Goal: Transaction & Acquisition: Purchase product/service

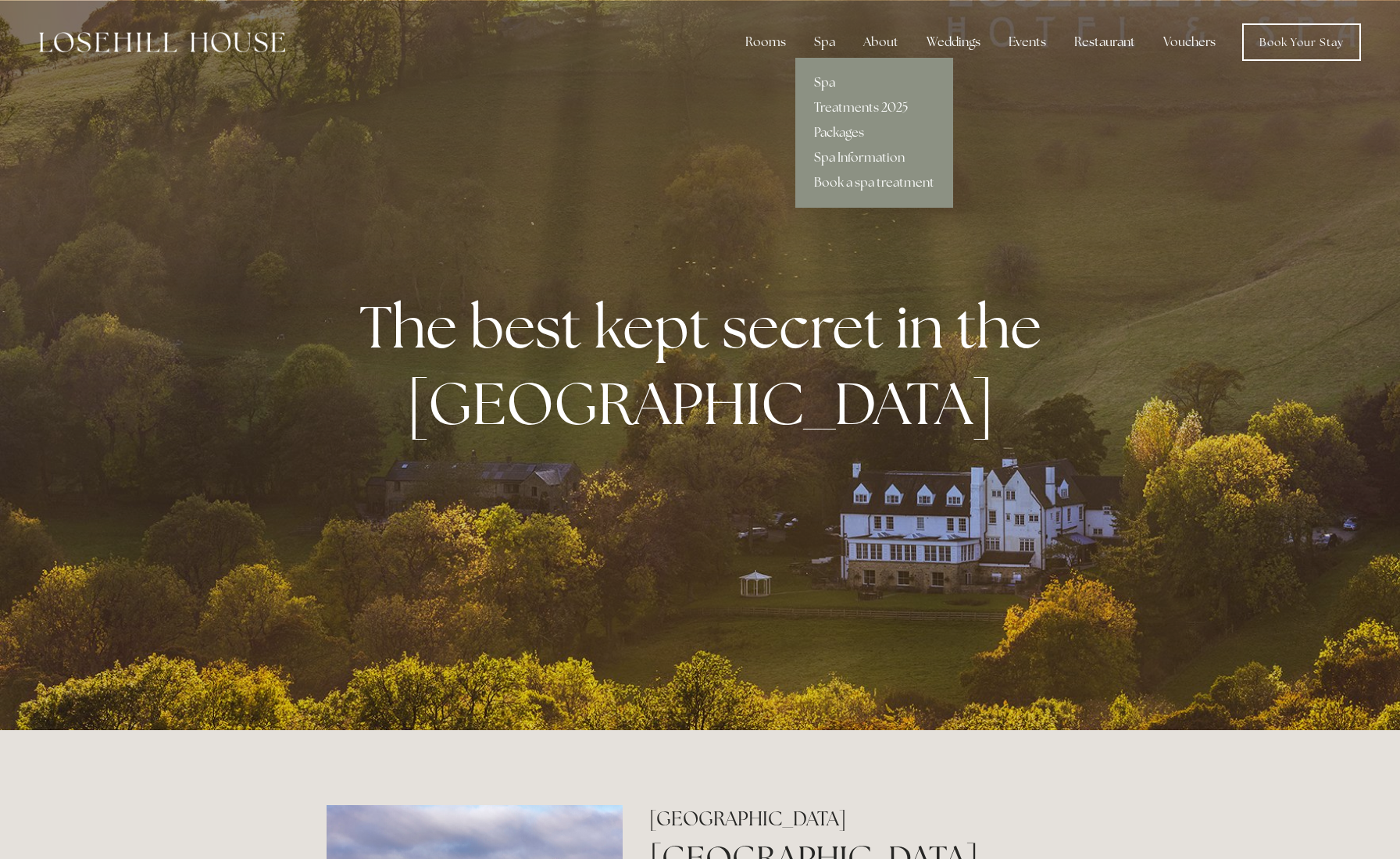
click at [458, 131] on link "Packages" at bounding box center [874, 132] width 158 height 25
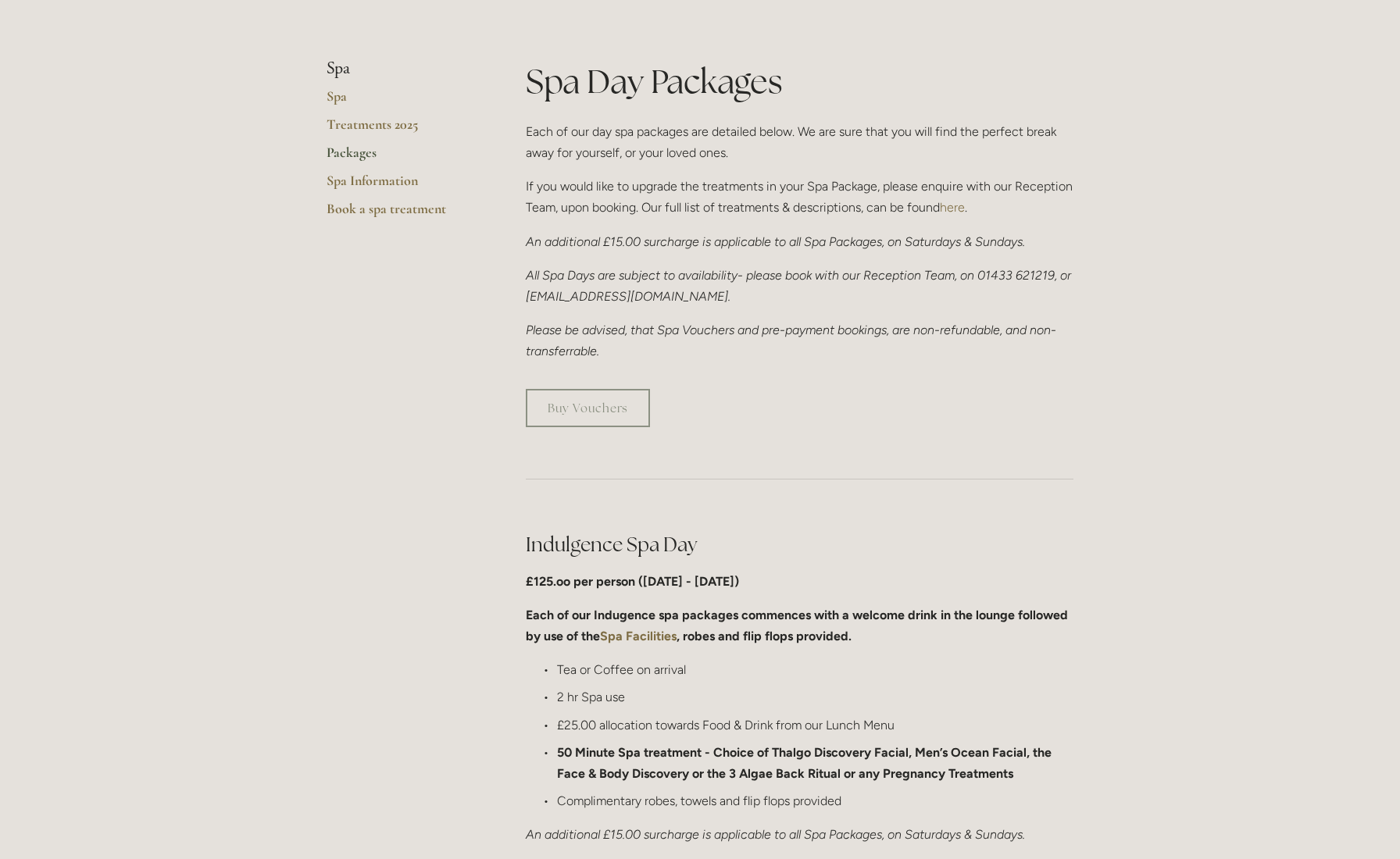
scroll to position [259, 0]
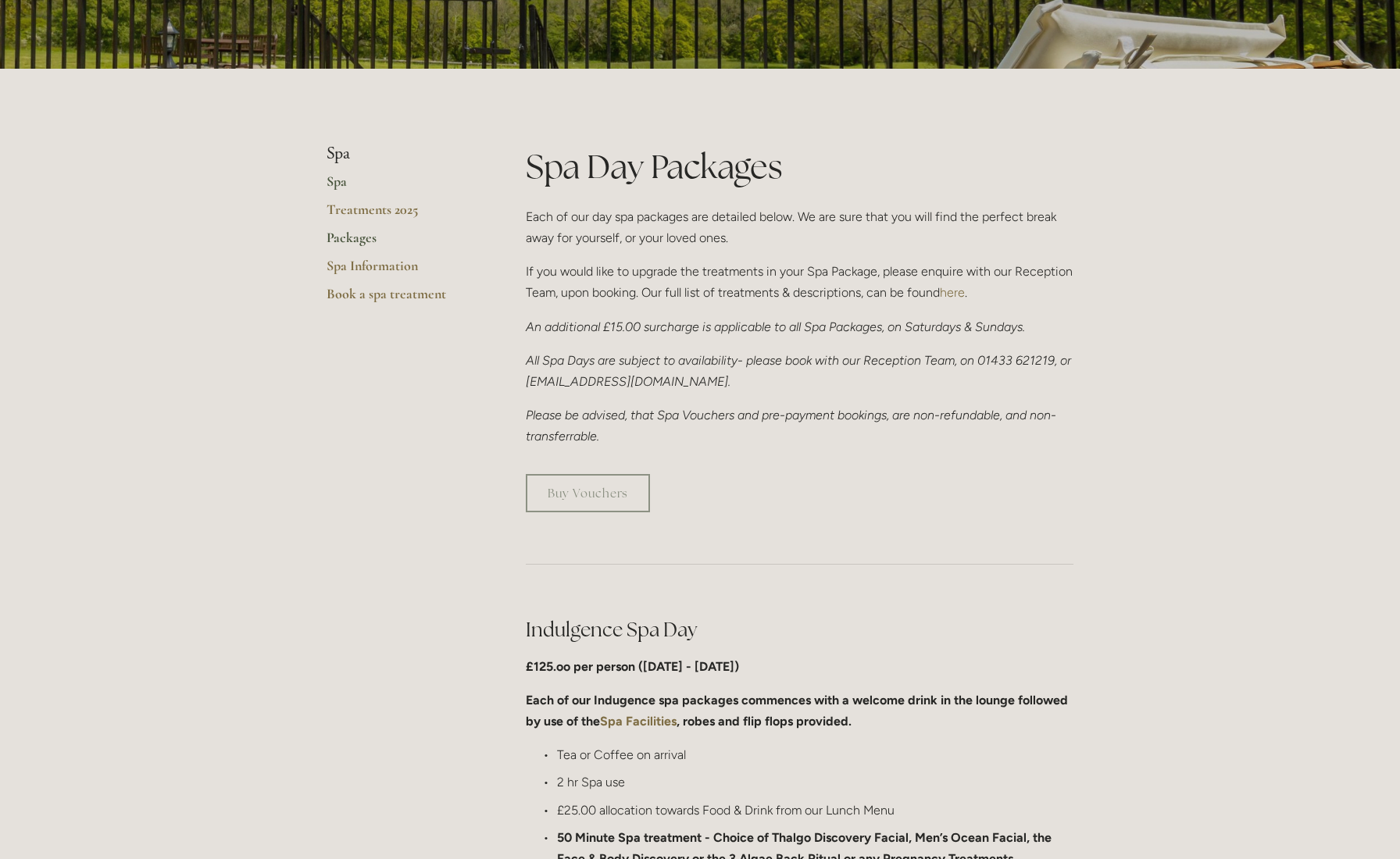
click at [340, 181] on link "Spa" at bounding box center [400, 186] width 149 height 28
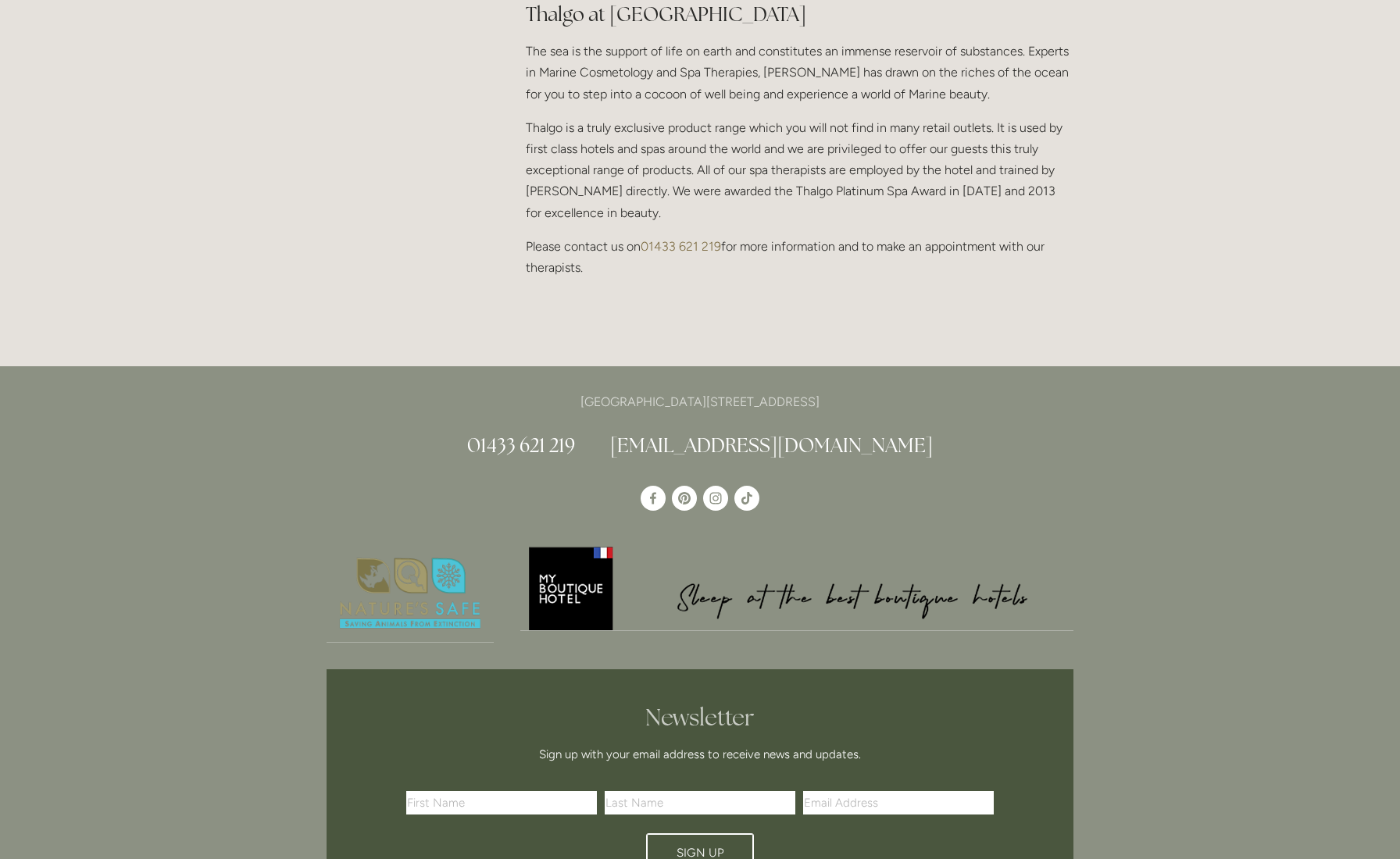
scroll to position [1639, 0]
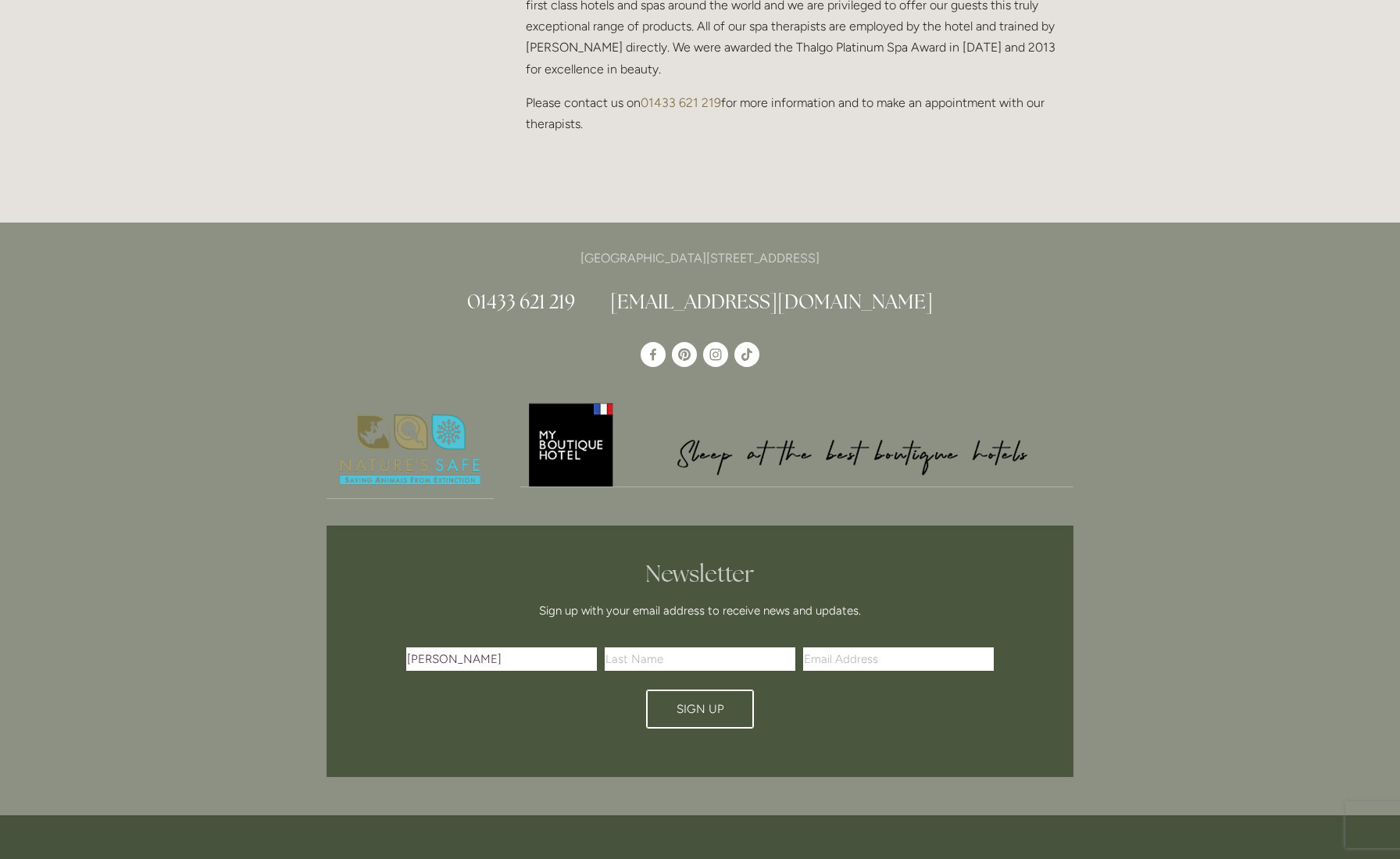
type input "Helen"
type input "Turner"
type input "hturner40@hotmai.co.uk"
click at [711, 702] on span "Sign Up" at bounding box center [700, 708] width 47 height 14
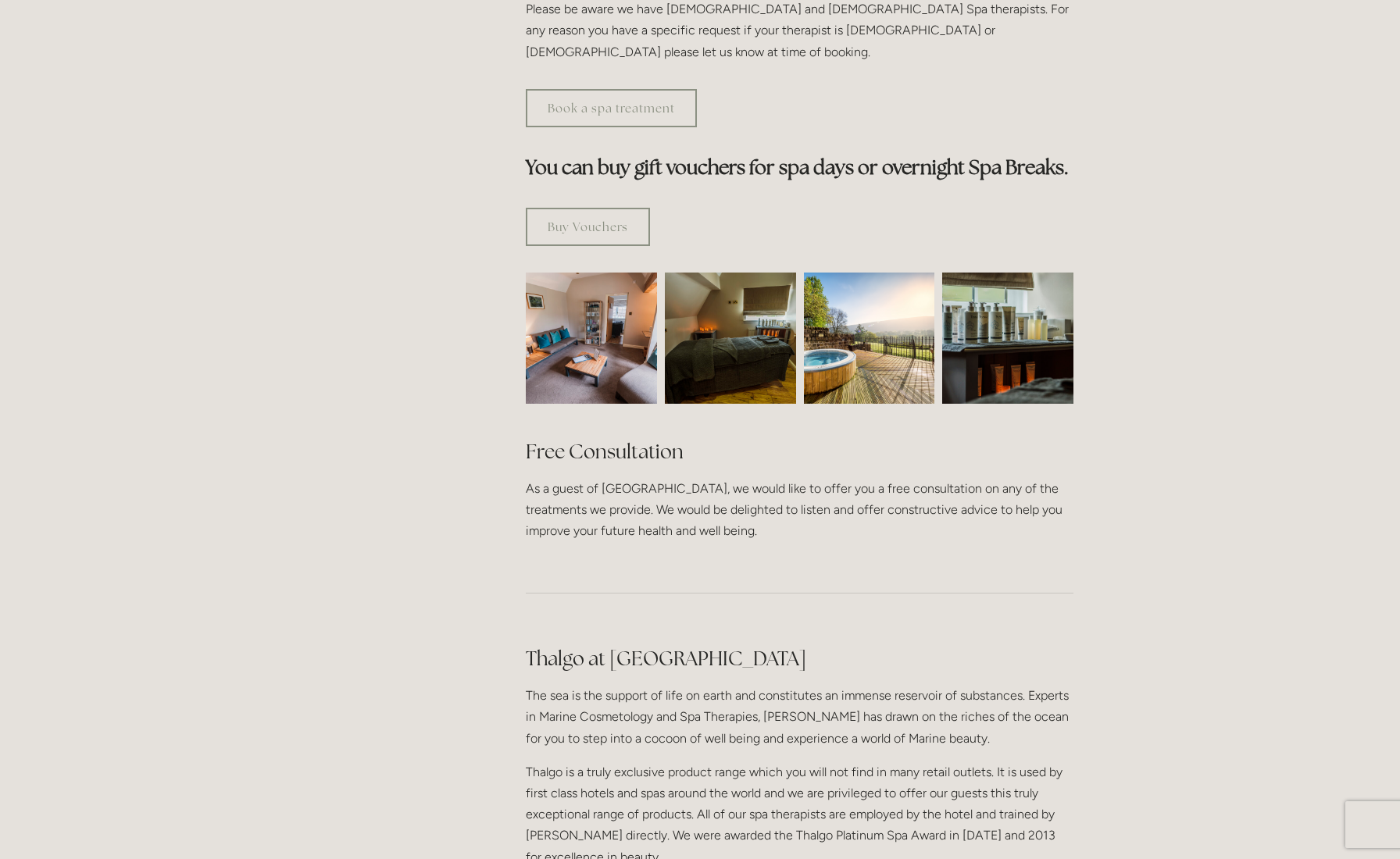
scroll to position [676, 0]
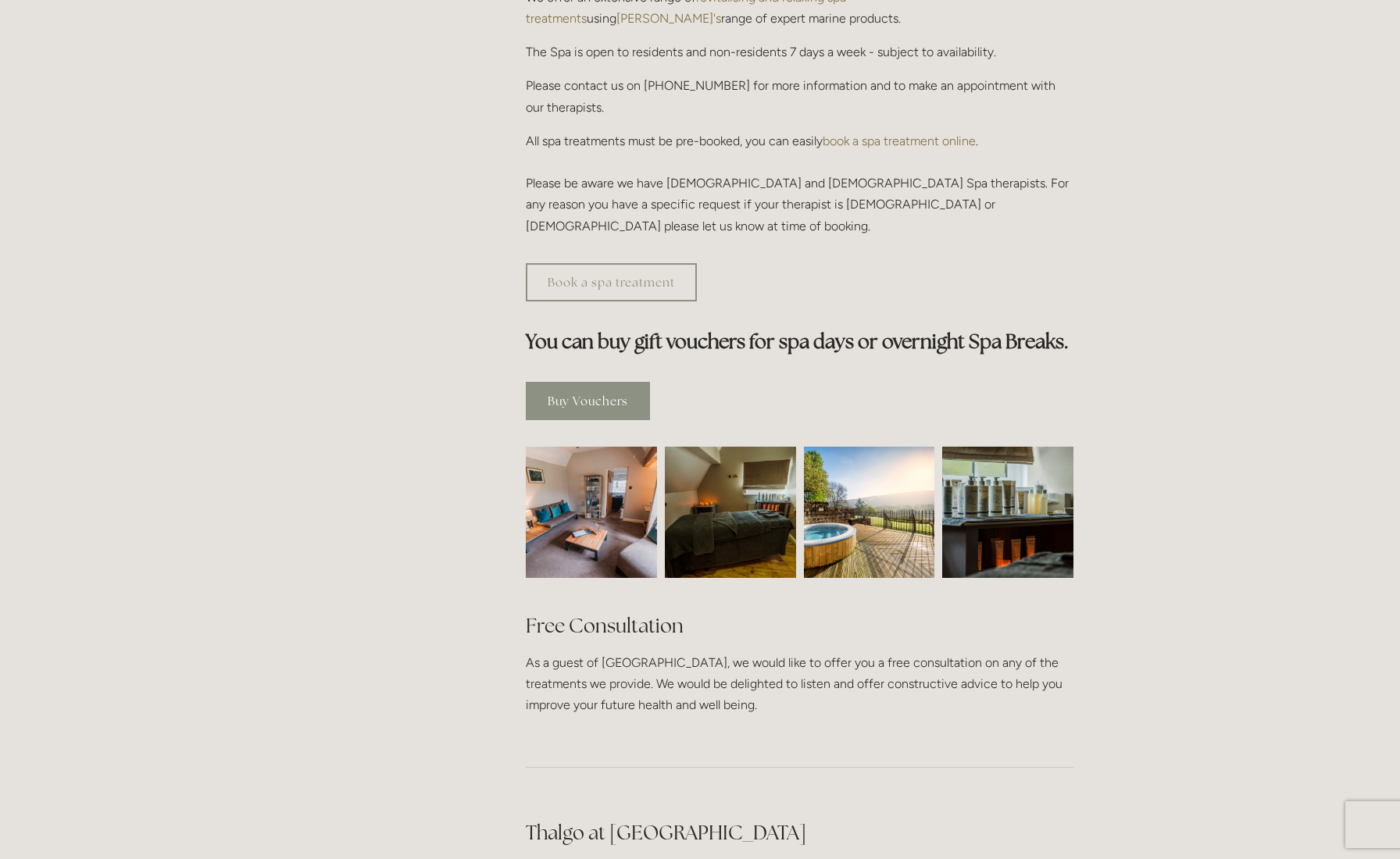
click at [617, 382] on link "Buy Vouchers" at bounding box center [588, 401] width 124 height 38
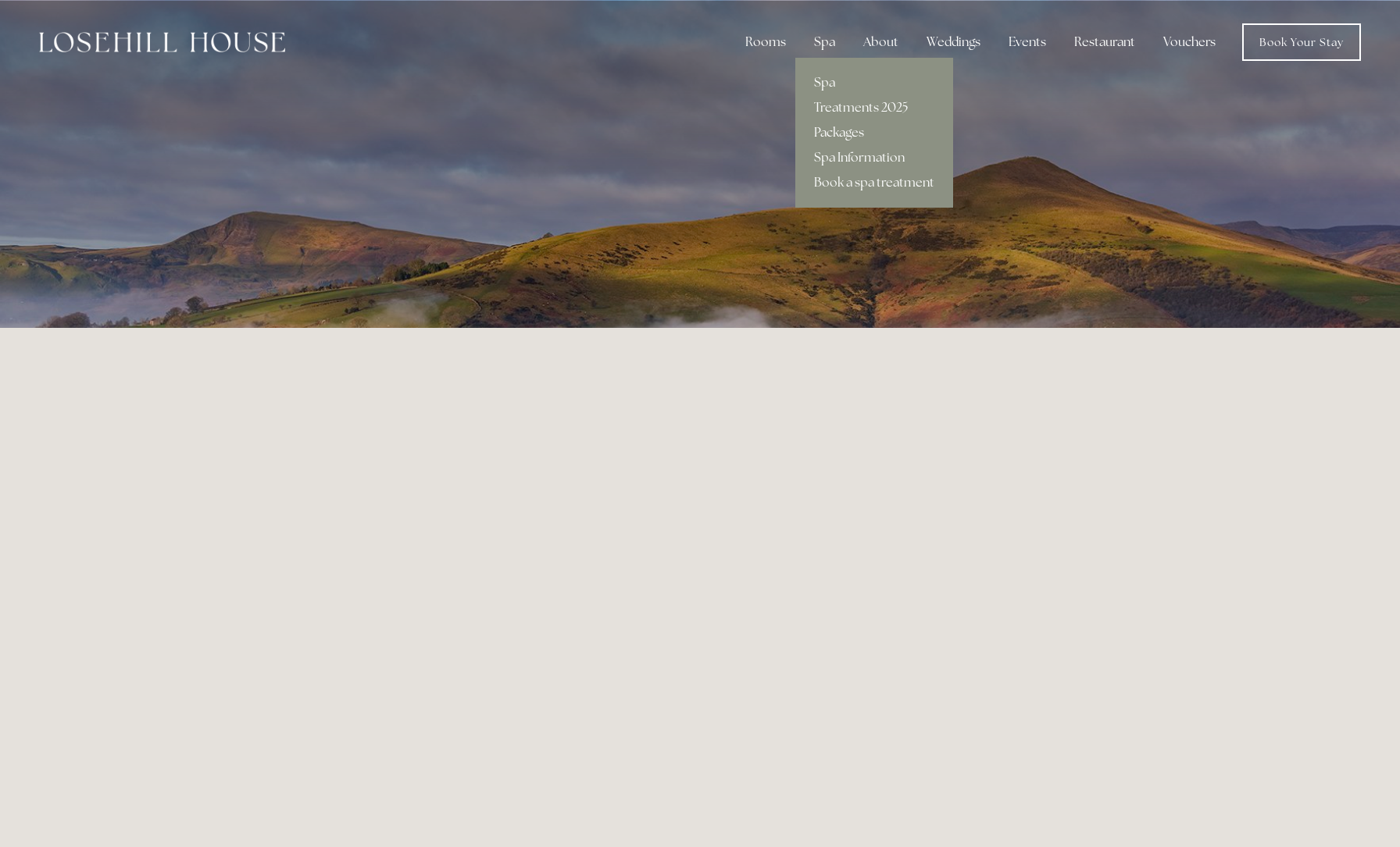
click at [830, 134] on link "Packages" at bounding box center [874, 132] width 158 height 25
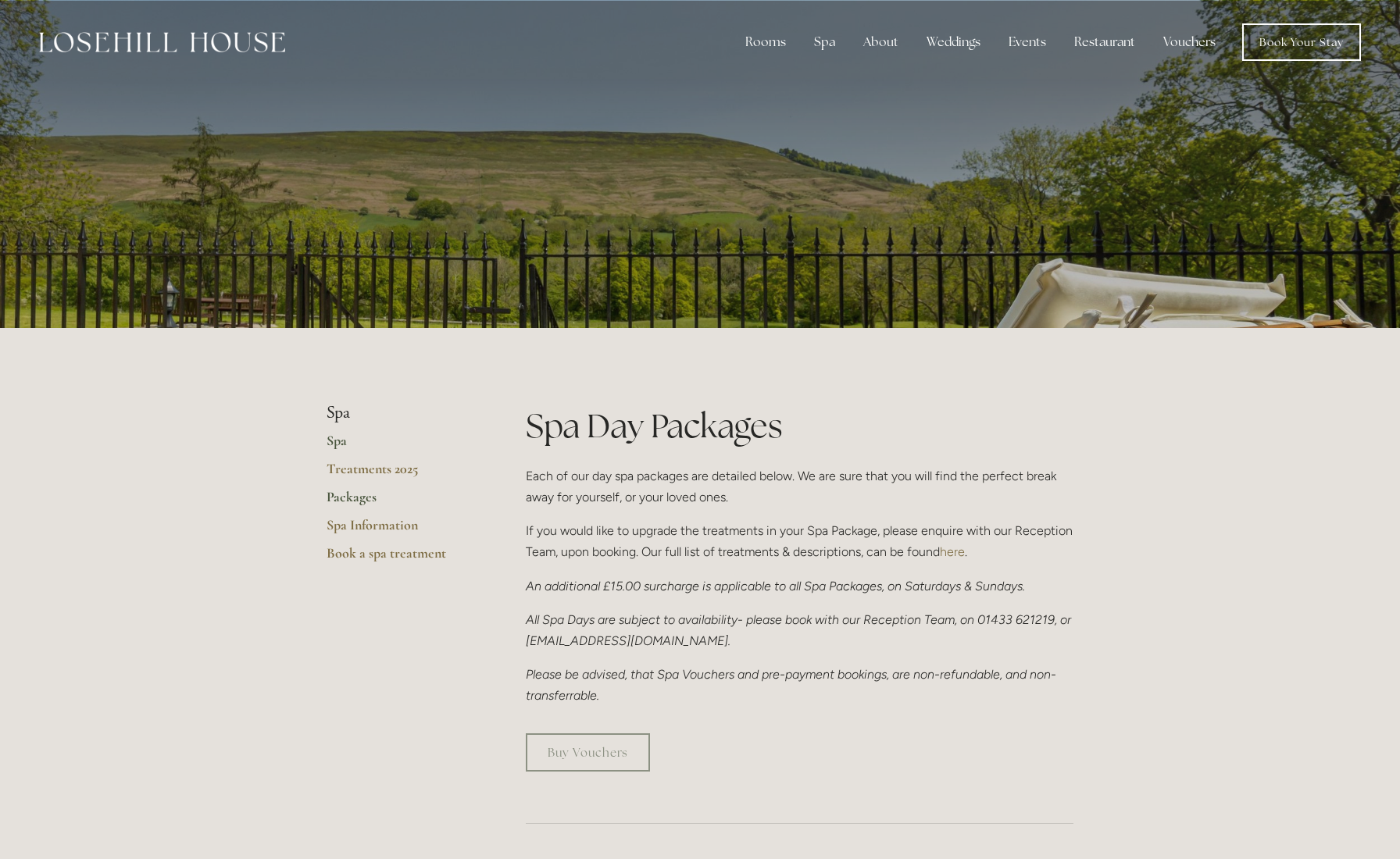
click at [334, 435] on link "Spa" at bounding box center [400, 445] width 149 height 28
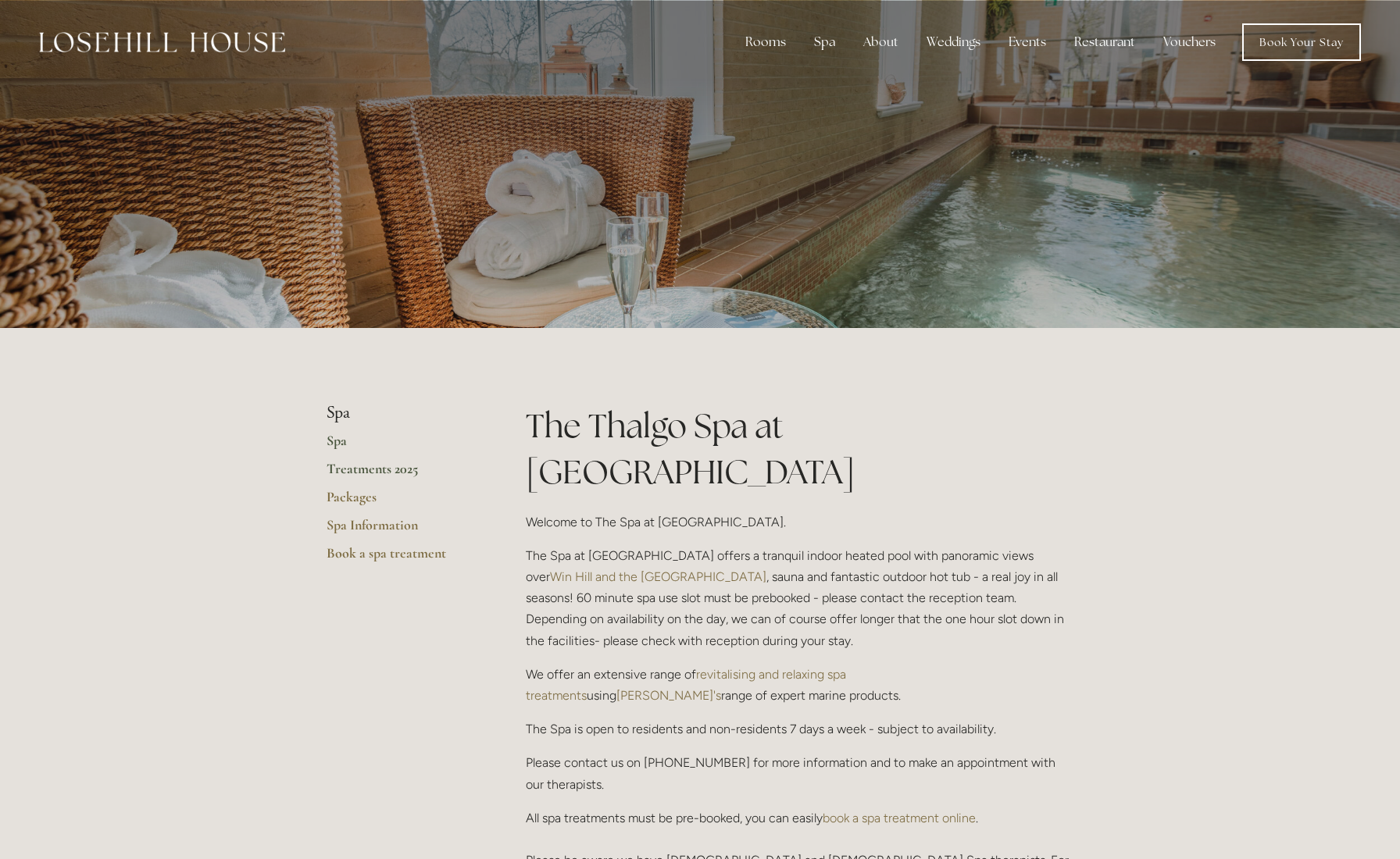
click at [354, 465] on link "Treatments 2025" at bounding box center [400, 474] width 149 height 28
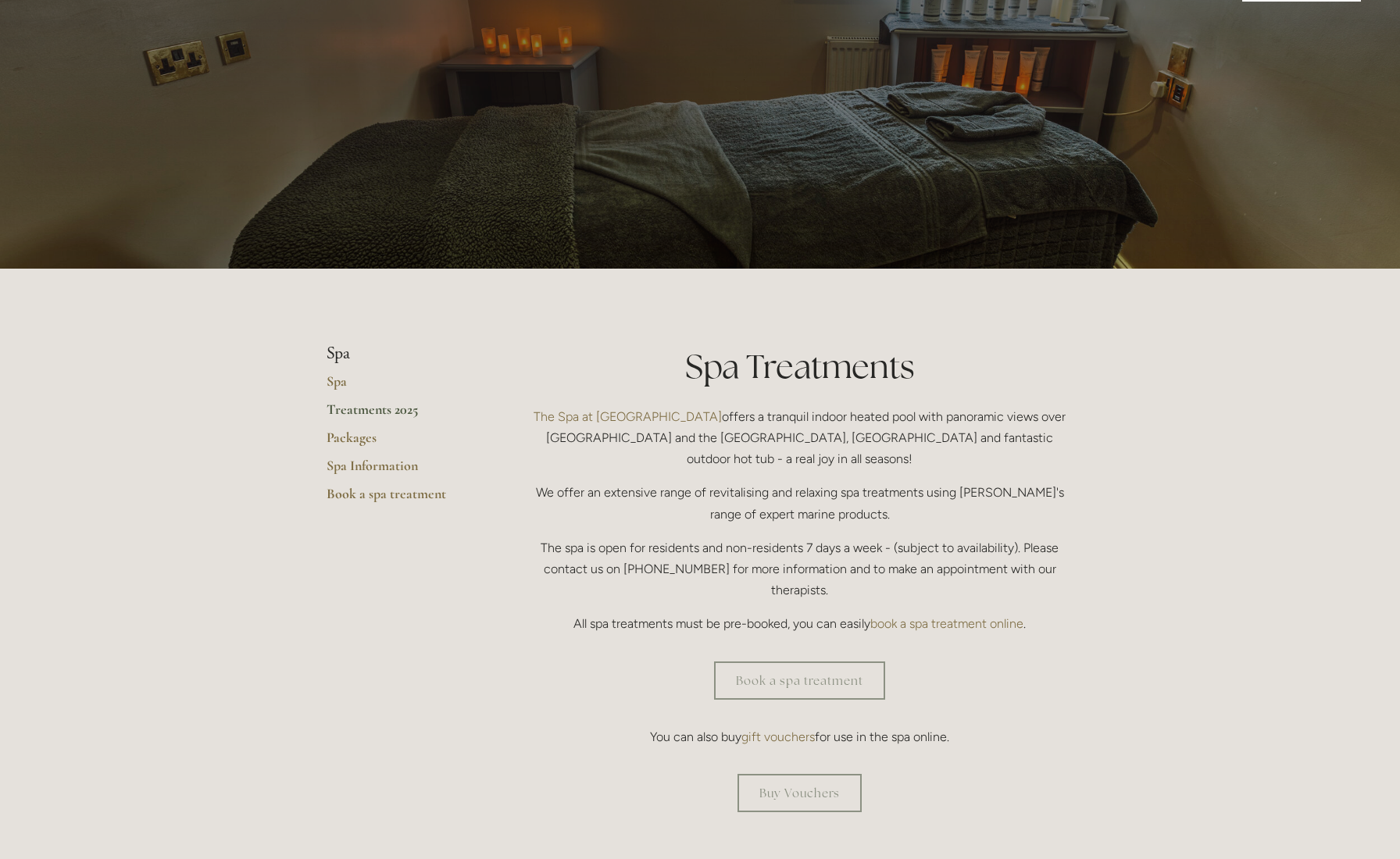
scroll to position [116, 0]
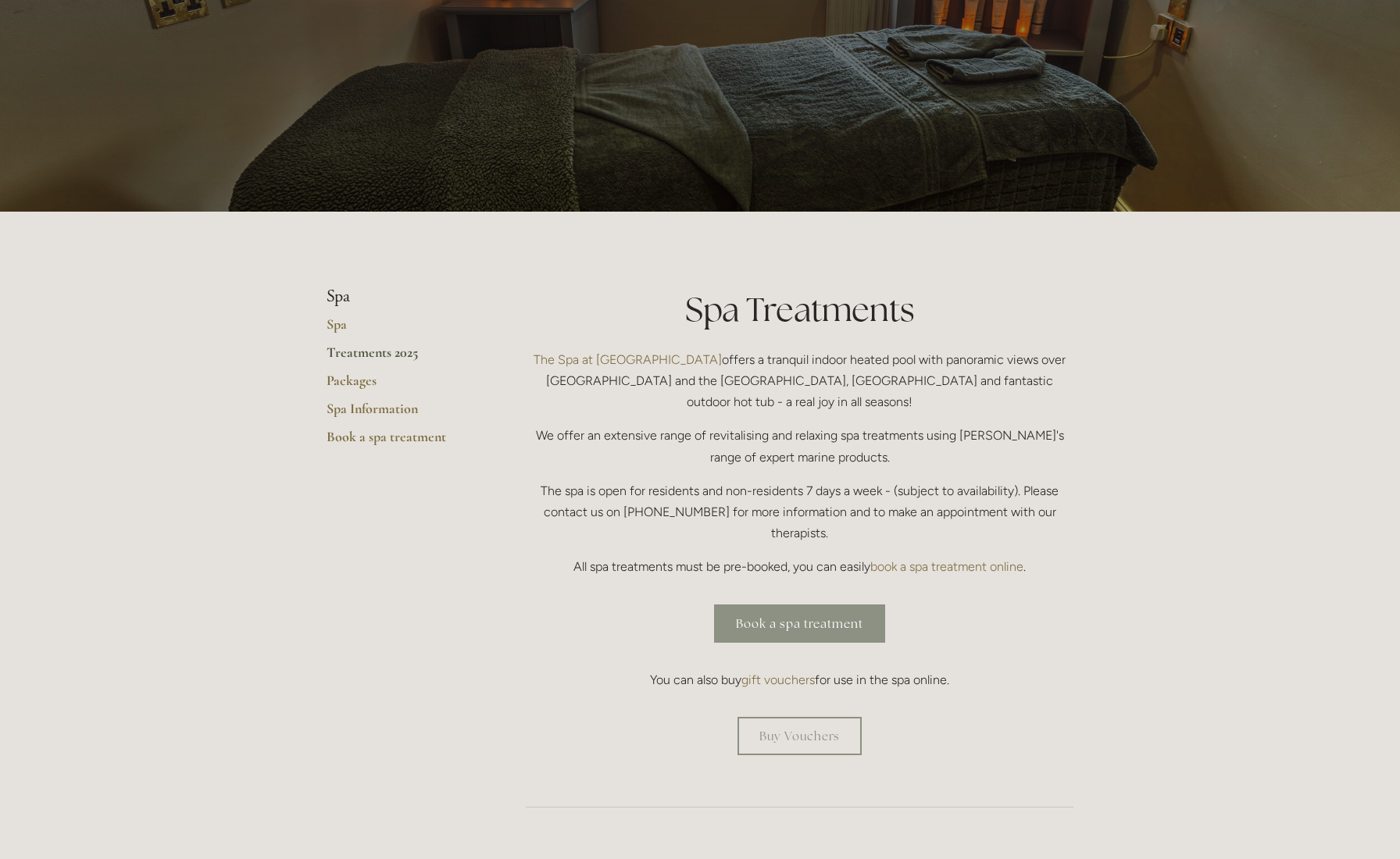
click at [759, 604] on link "Book a spa treatment" at bounding box center [799, 623] width 171 height 38
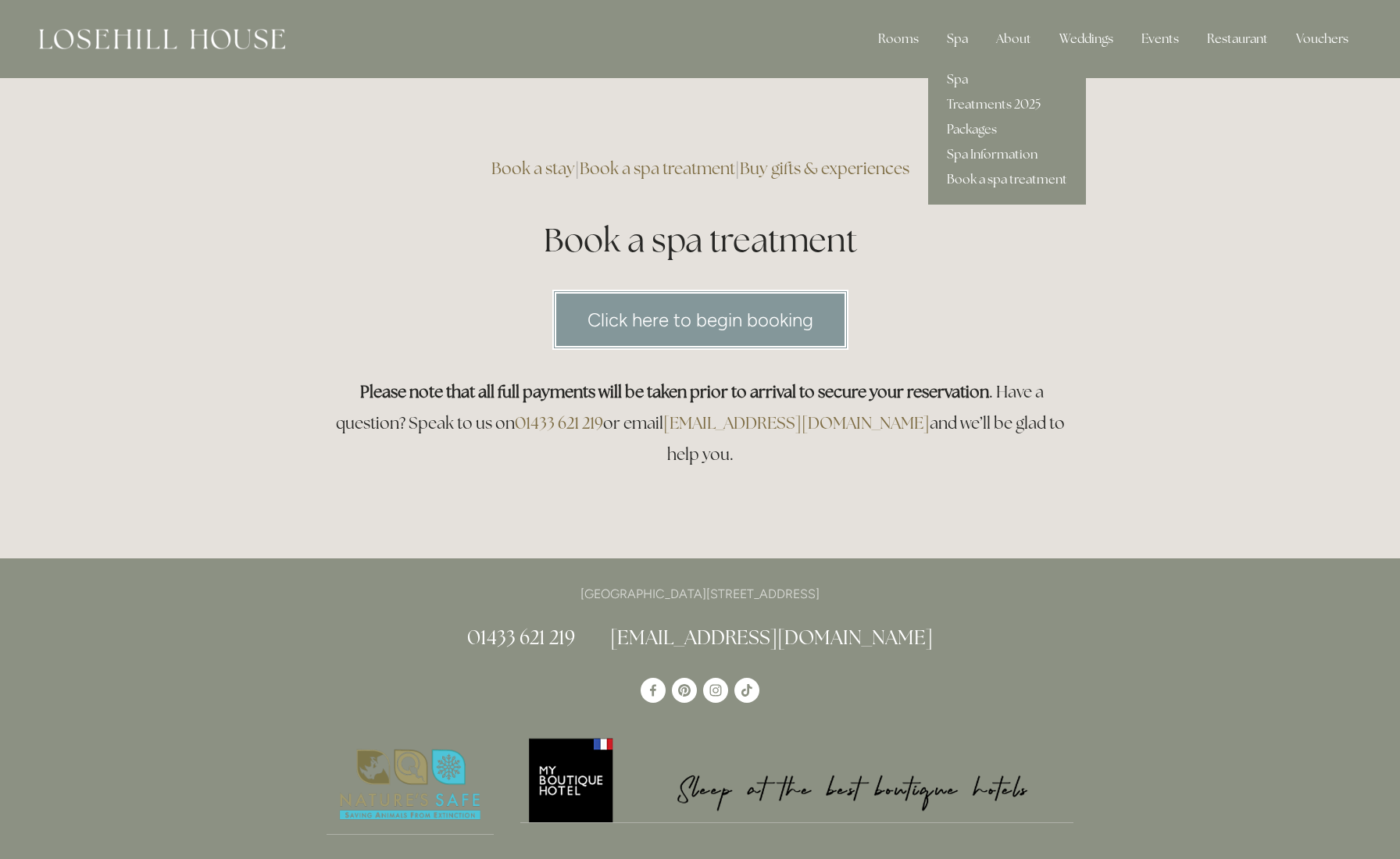
click at [971, 177] on link "Book a spa treatment" at bounding box center [1006, 179] width 158 height 25
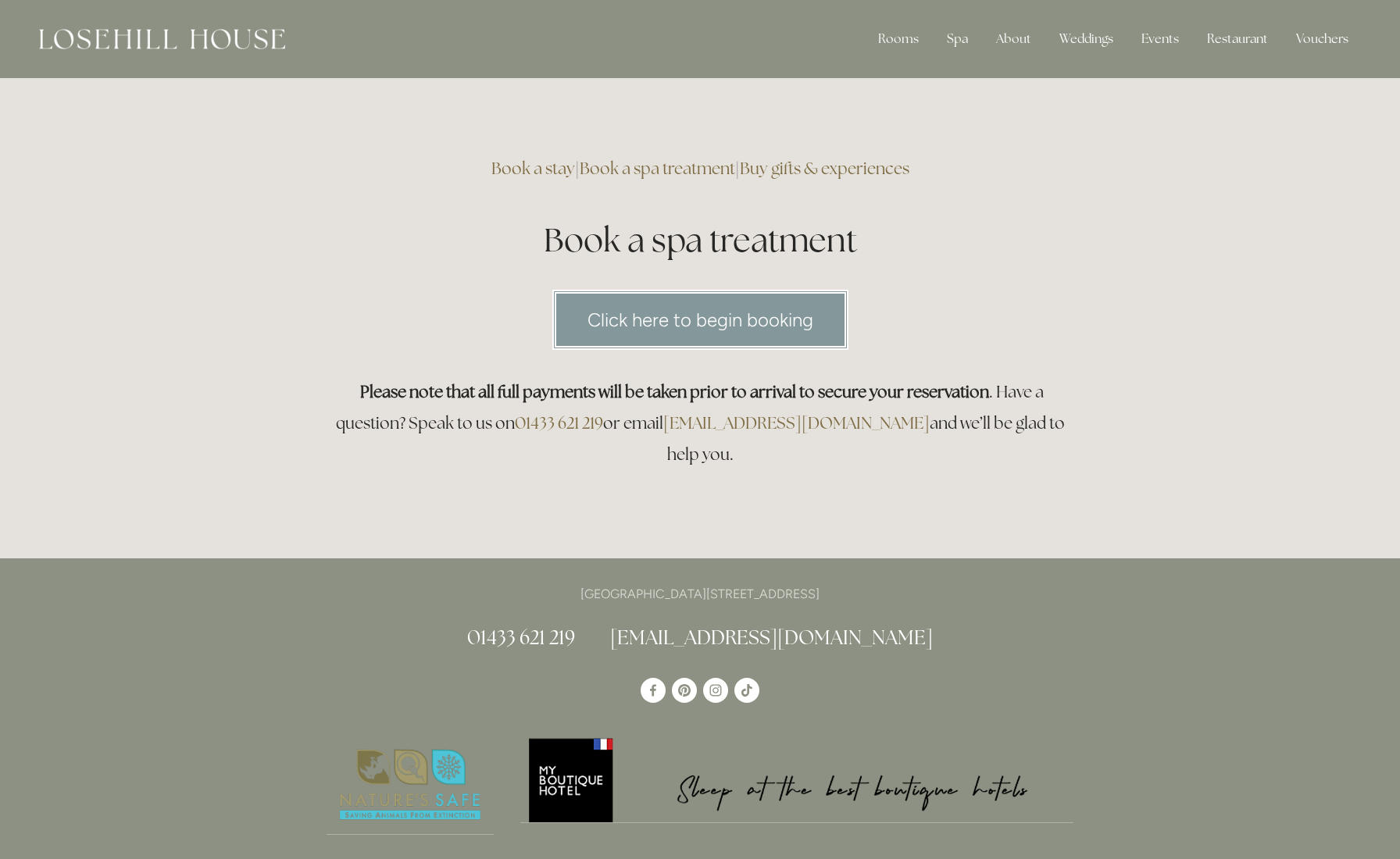
click at [619, 328] on link "Click here to begin booking" at bounding box center [700, 320] width 296 height 60
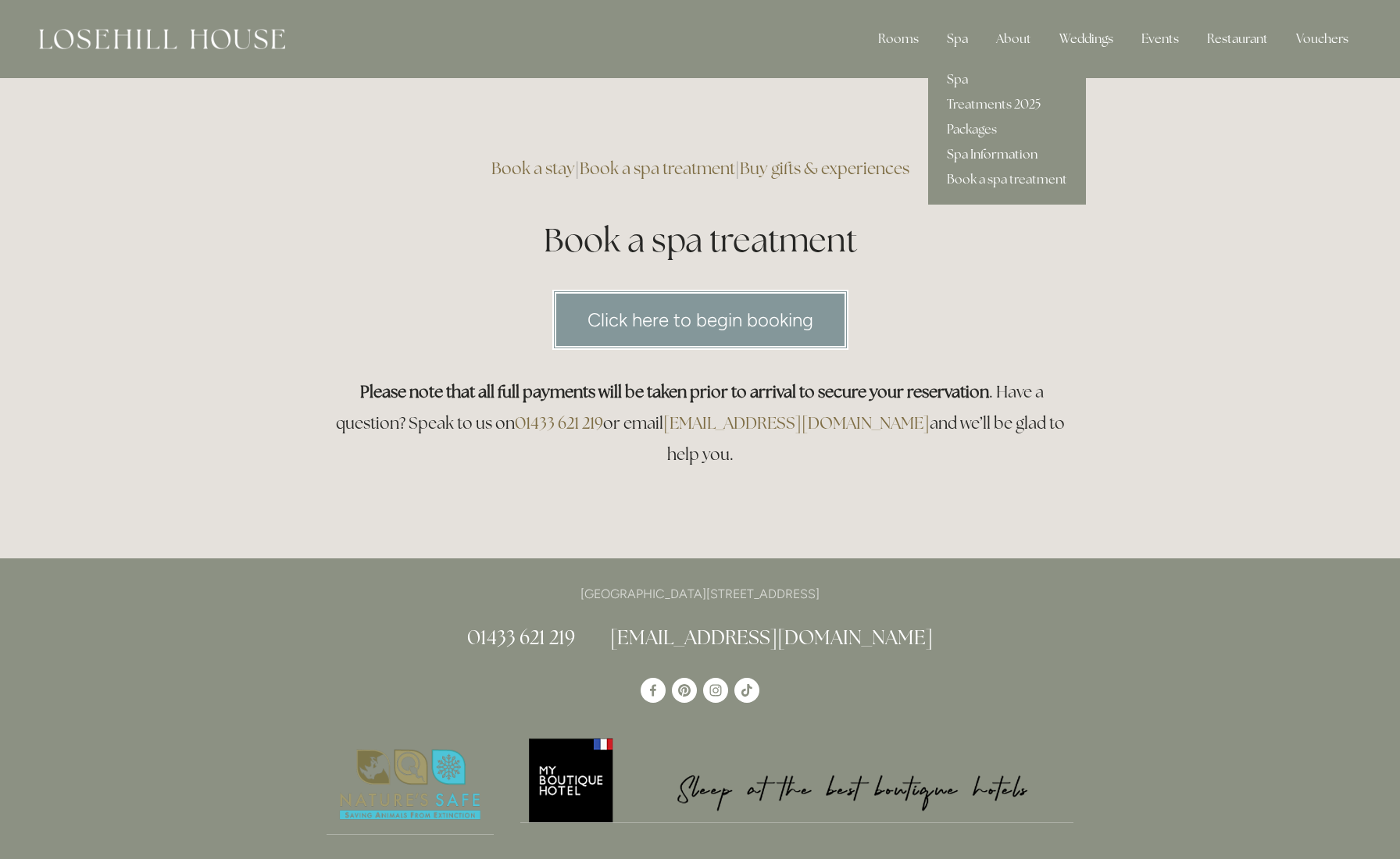
click at [965, 152] on link "Spa Information" at bounding box center [1006, 154] width 158 height 25
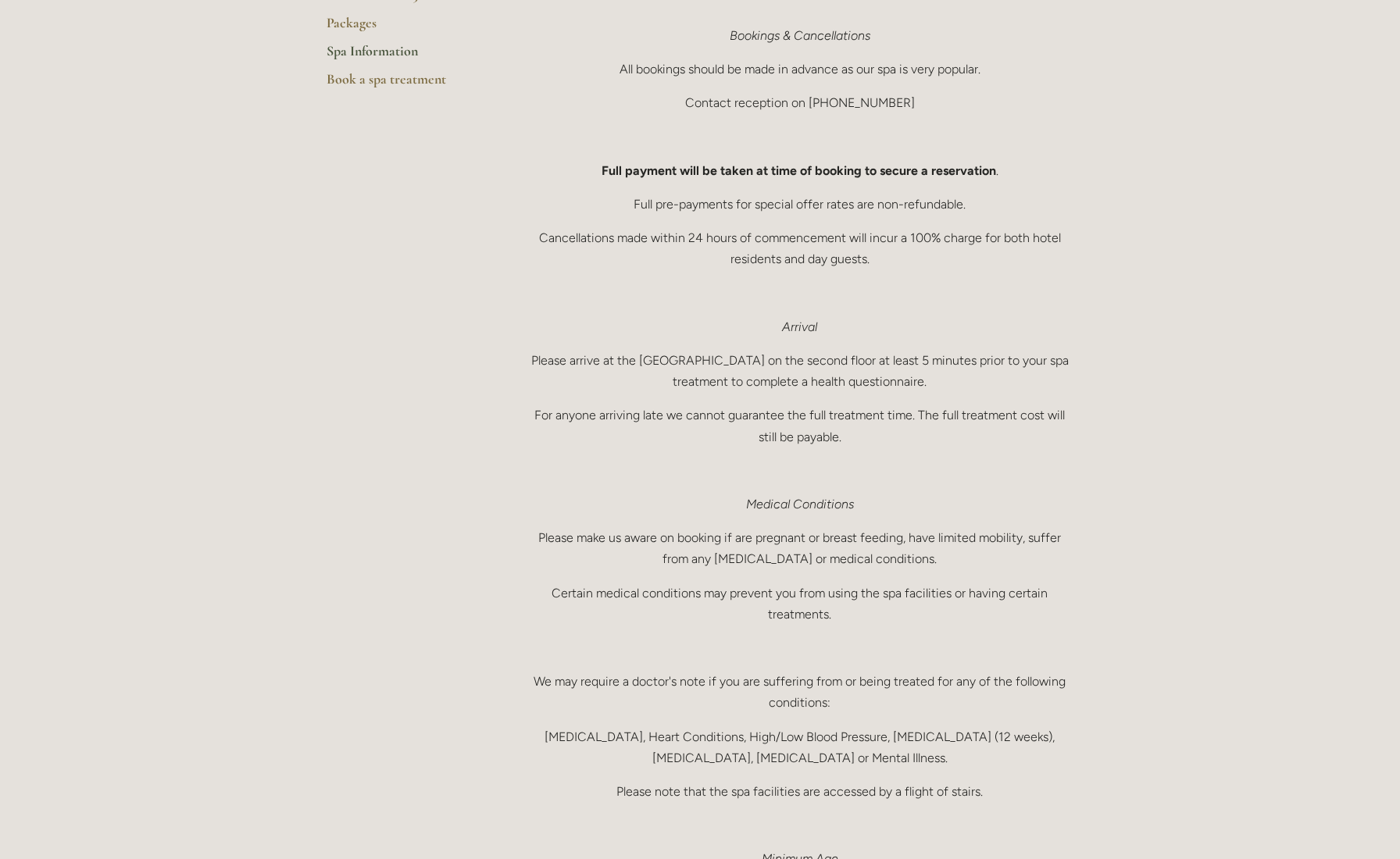
scroll to position [47, 0]
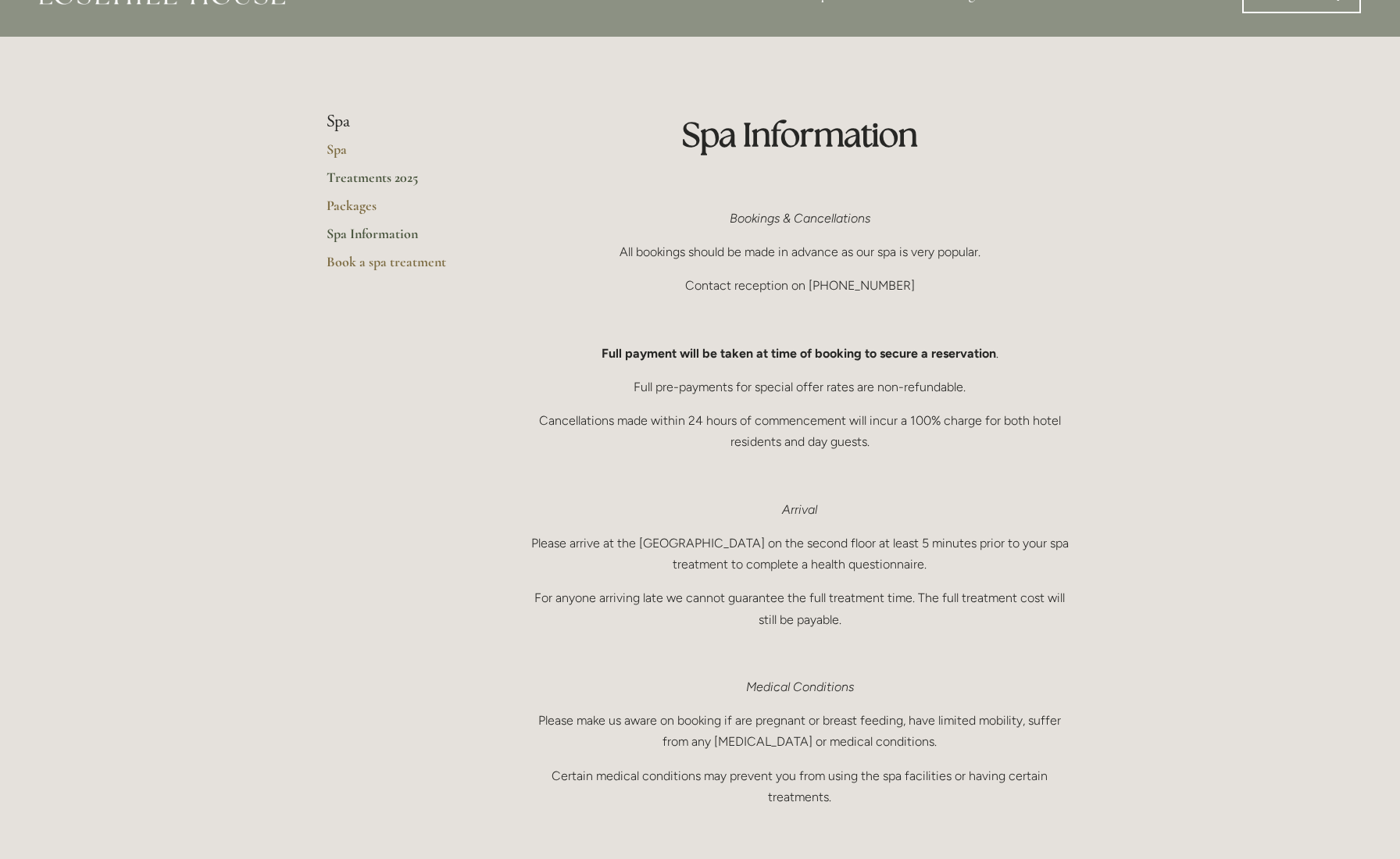
click at [356, 175] on link "Treatments 2025" at bounding box center [400, 183] width 149 height 28
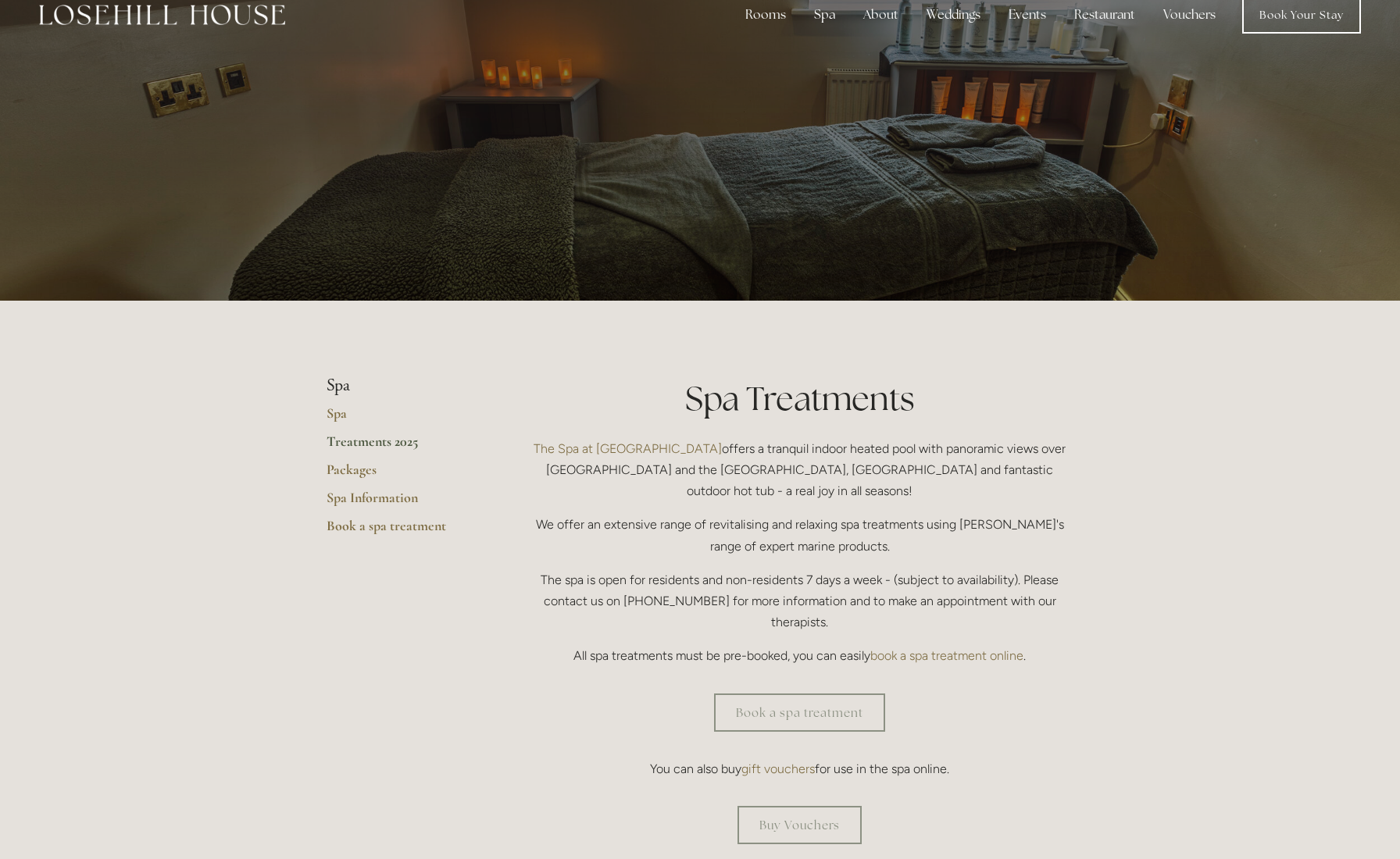
scroll to position [105, 0]
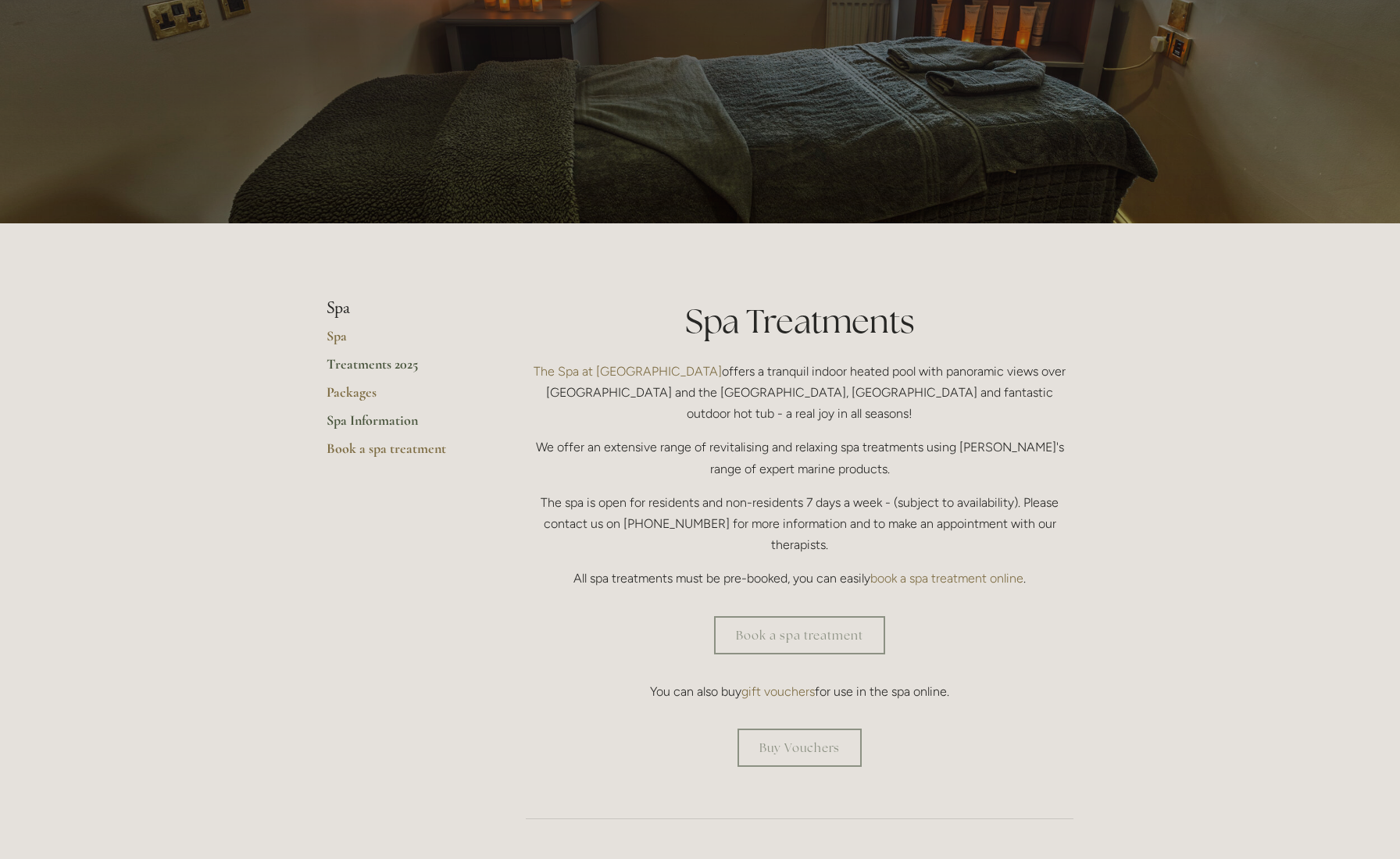
click at [391, 421] on link "Spa Information" at bounding box center [400, 425] width 149 height 28
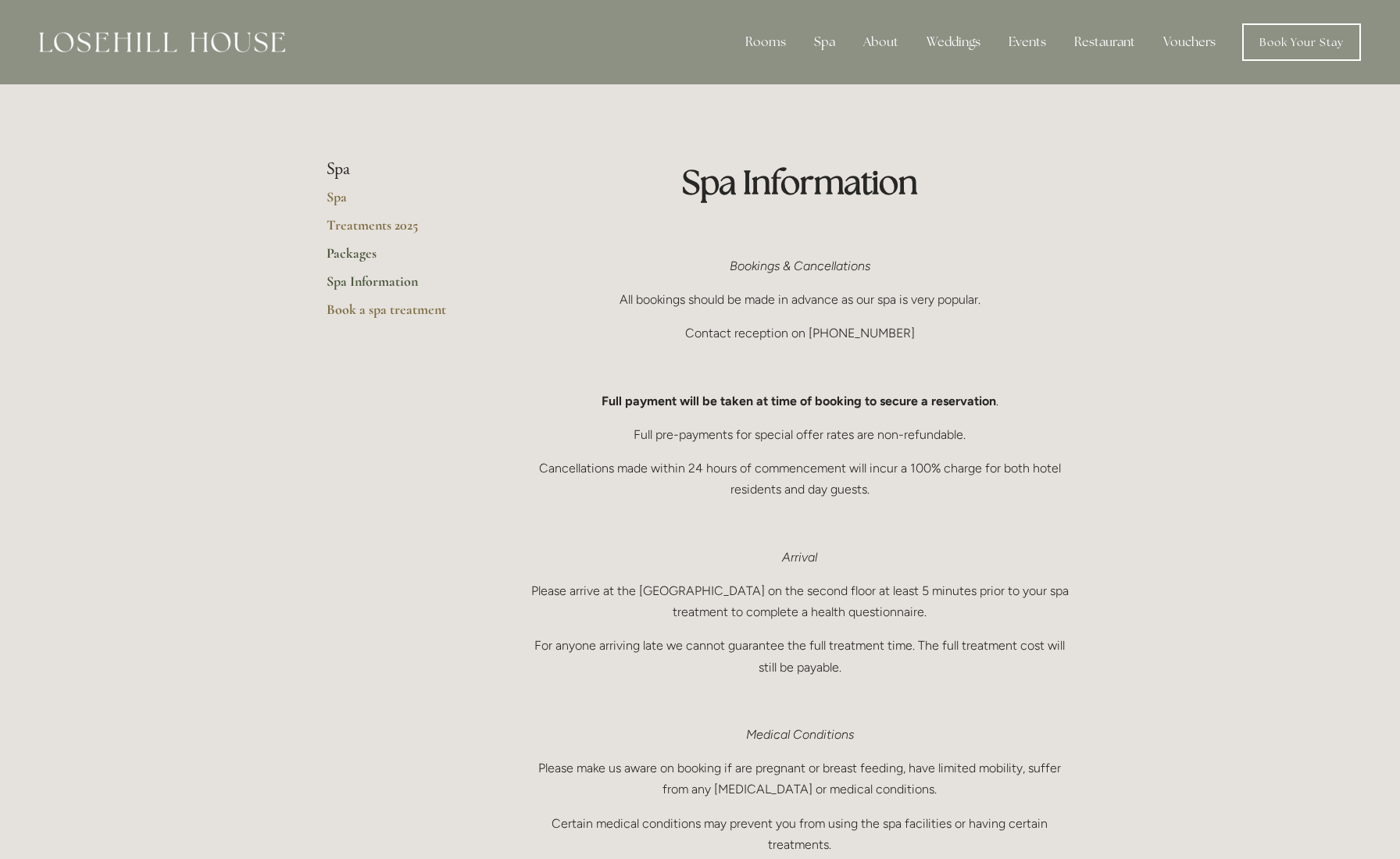
click at [359, 253] on link "Packages" at bounding box center [400, 258] width 149 height 28
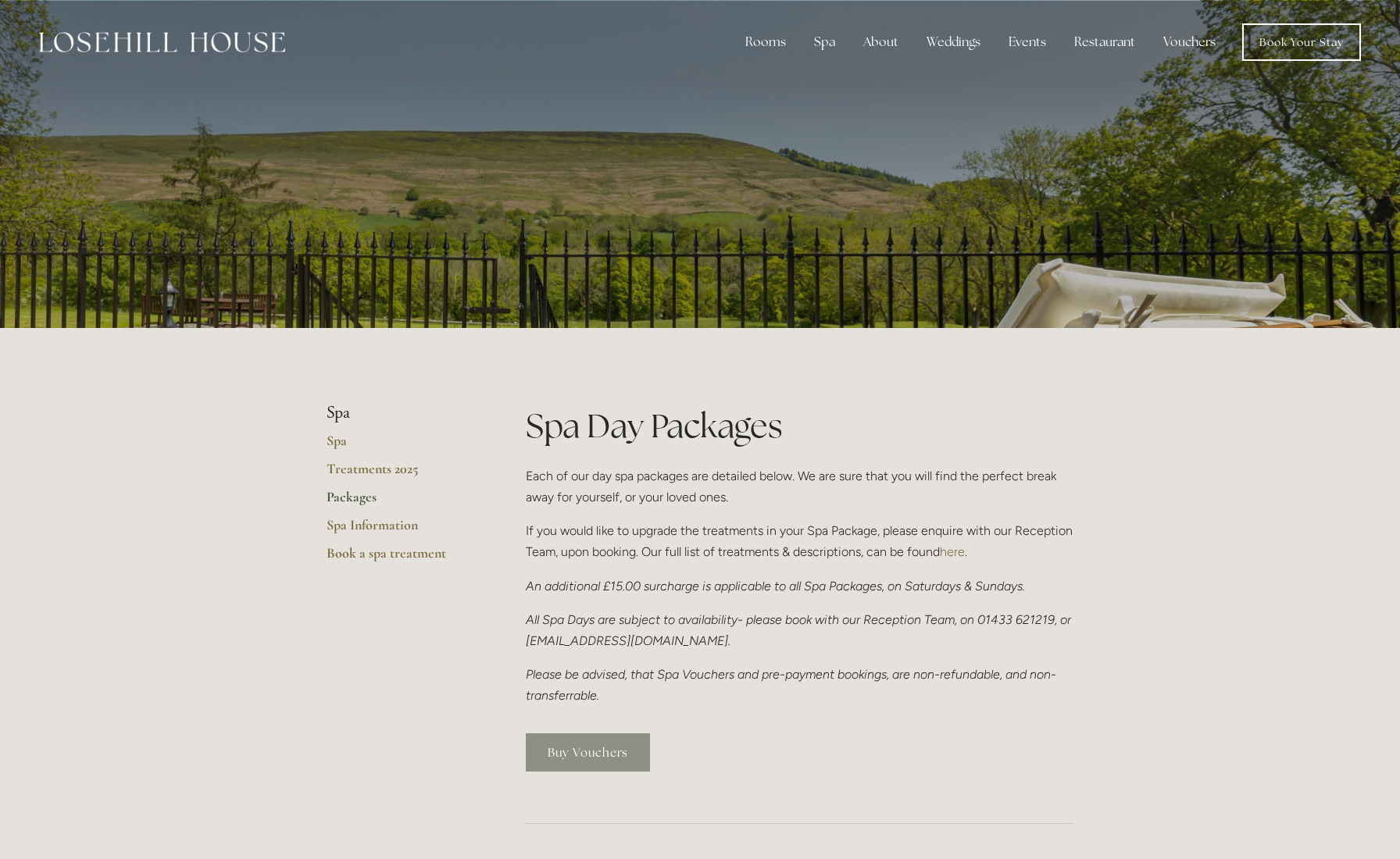
click at [595, 755] on link "Buy Vouchers" at bounding box center [588, 752] width 124 height 38
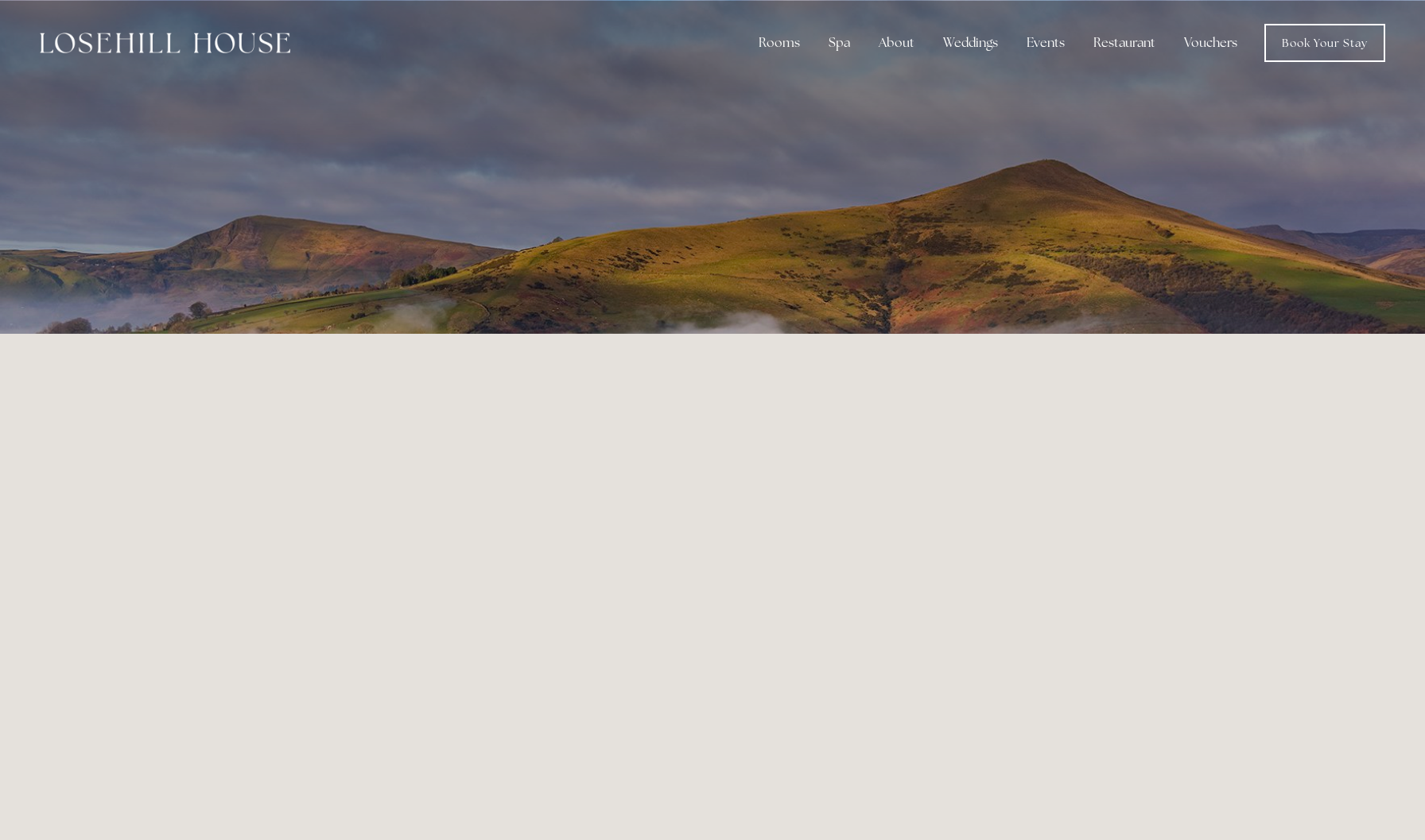
click at [1207, 41] on link "Vouchers" at bounding box center [1210, 43] width 79 height 32
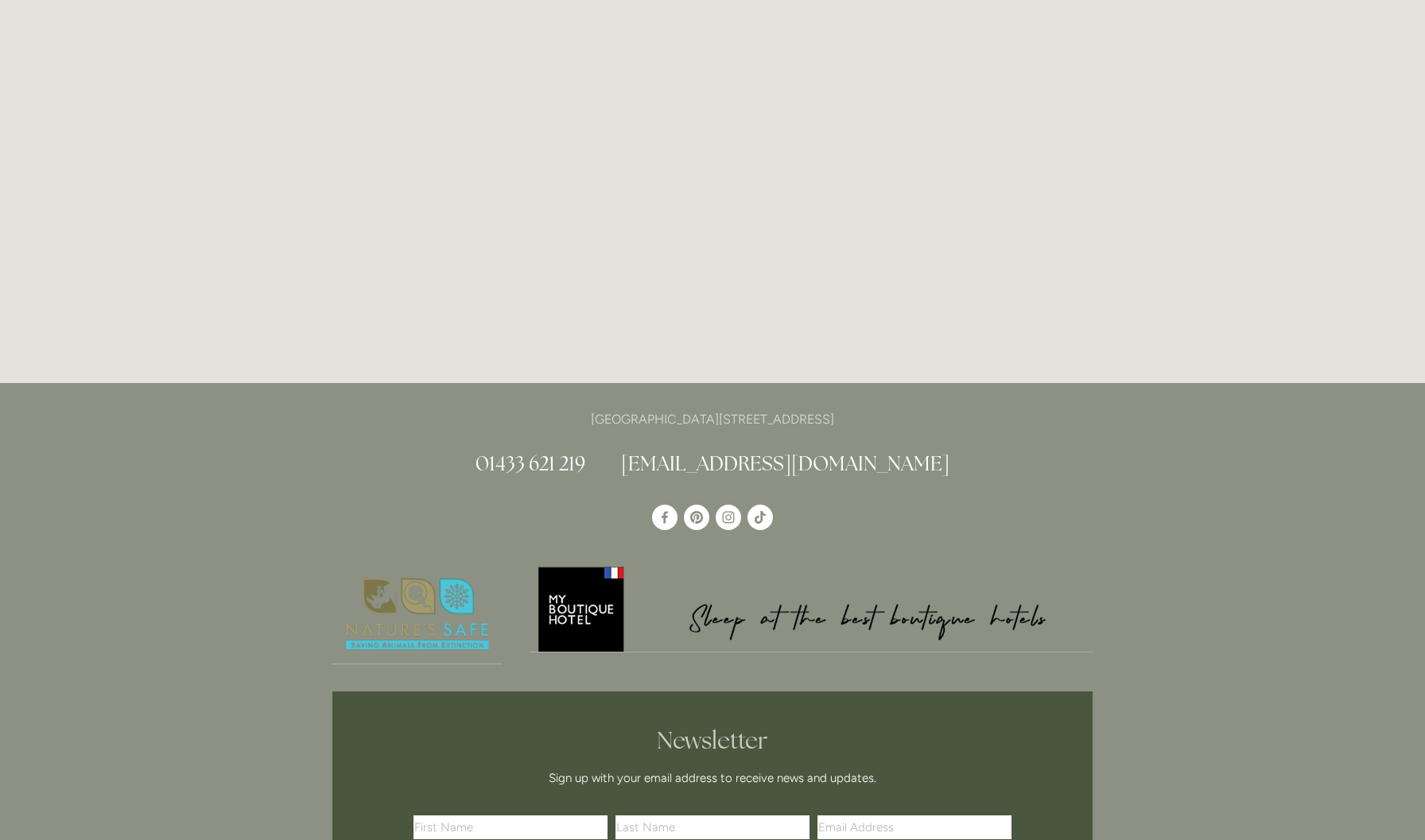
scroll to position [335, 0]
